Goal: Information Seeking & Learning: Find specific fact

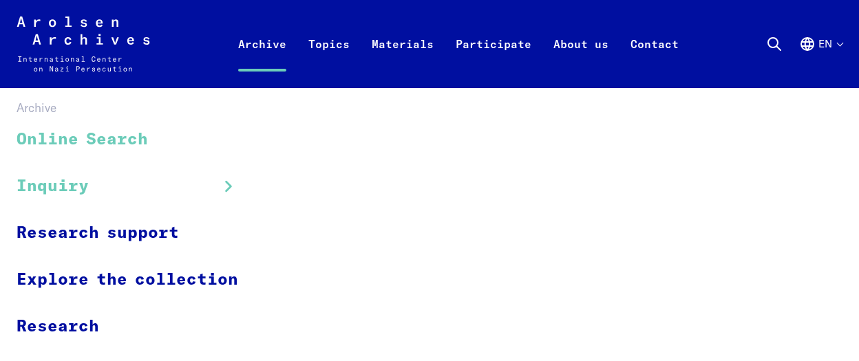
click at [134, 134] on link "Online Search" at bounding box center [137, 140] width 240 height 46
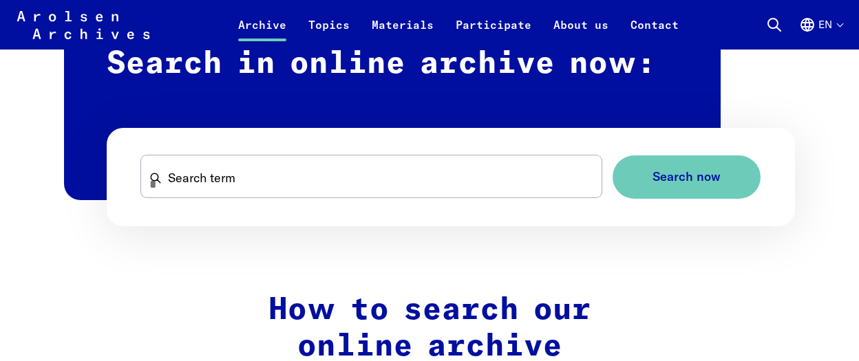
scroll to position [869, 0]
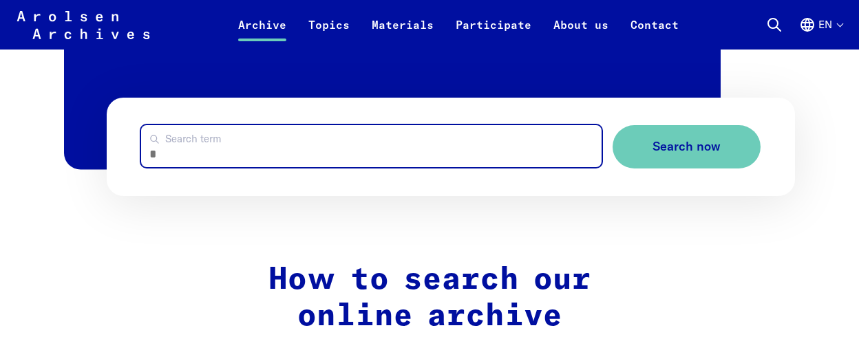
click at [202, 148] on input "Search term" at bounding box center [371, 146] width 461 height 42
type input "**********"
click at [613, 125] on button "Search now" at bounding box center [687, 146] width 148 height 43
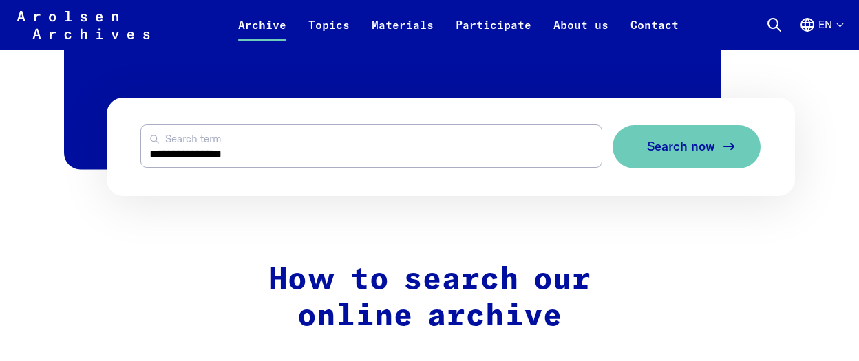
click at [679, 144] on span "Search now" at bounding box center [681, 147] width 68 height 14
